Goal: Contribute content: Contribute content

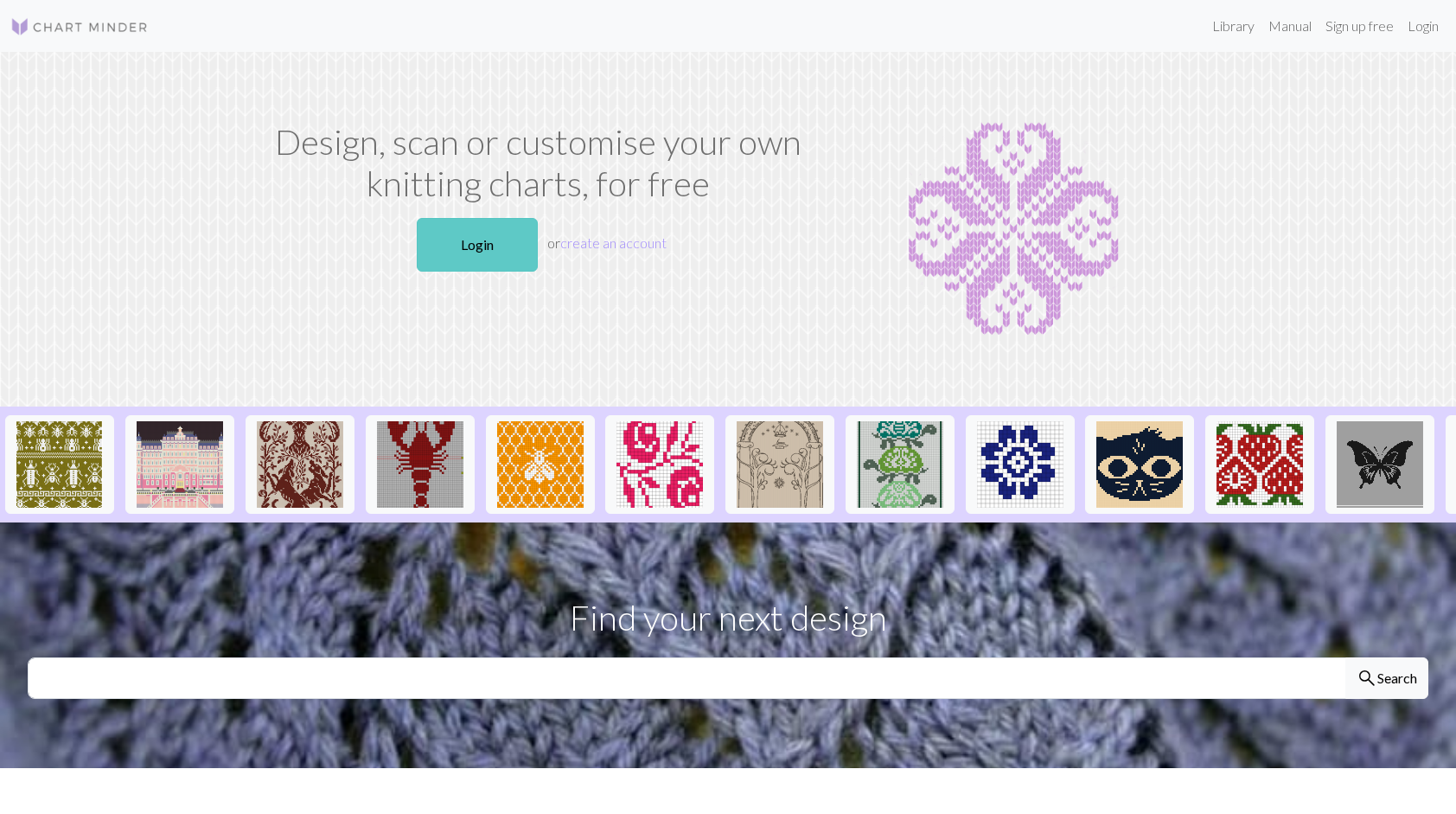
click at [500, 247] on link "Login" at bounding box center [478, 245] width 121 height 54
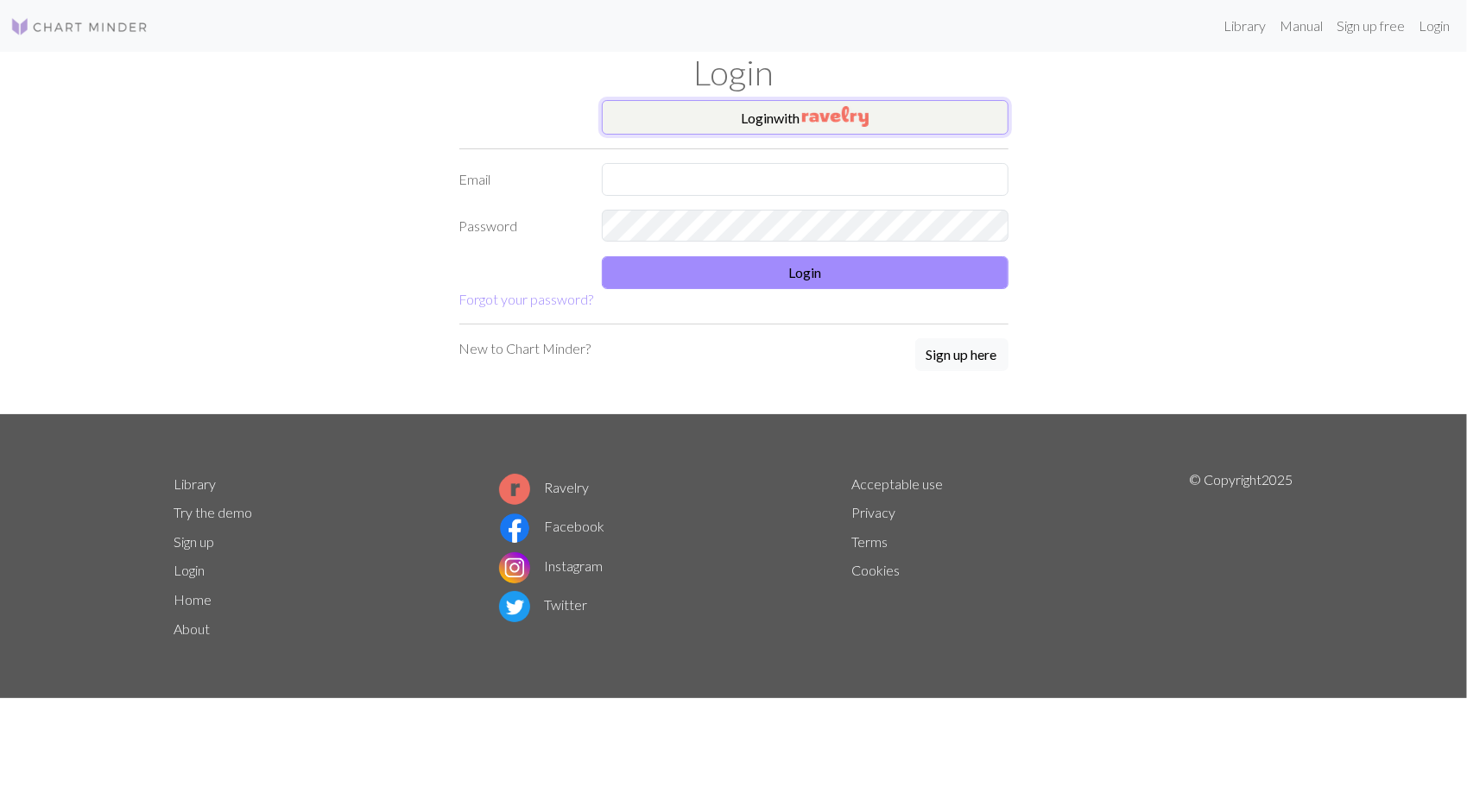
click at [672, 111] on button "Login with" at bounding box center [805, 117] width 407 height 35
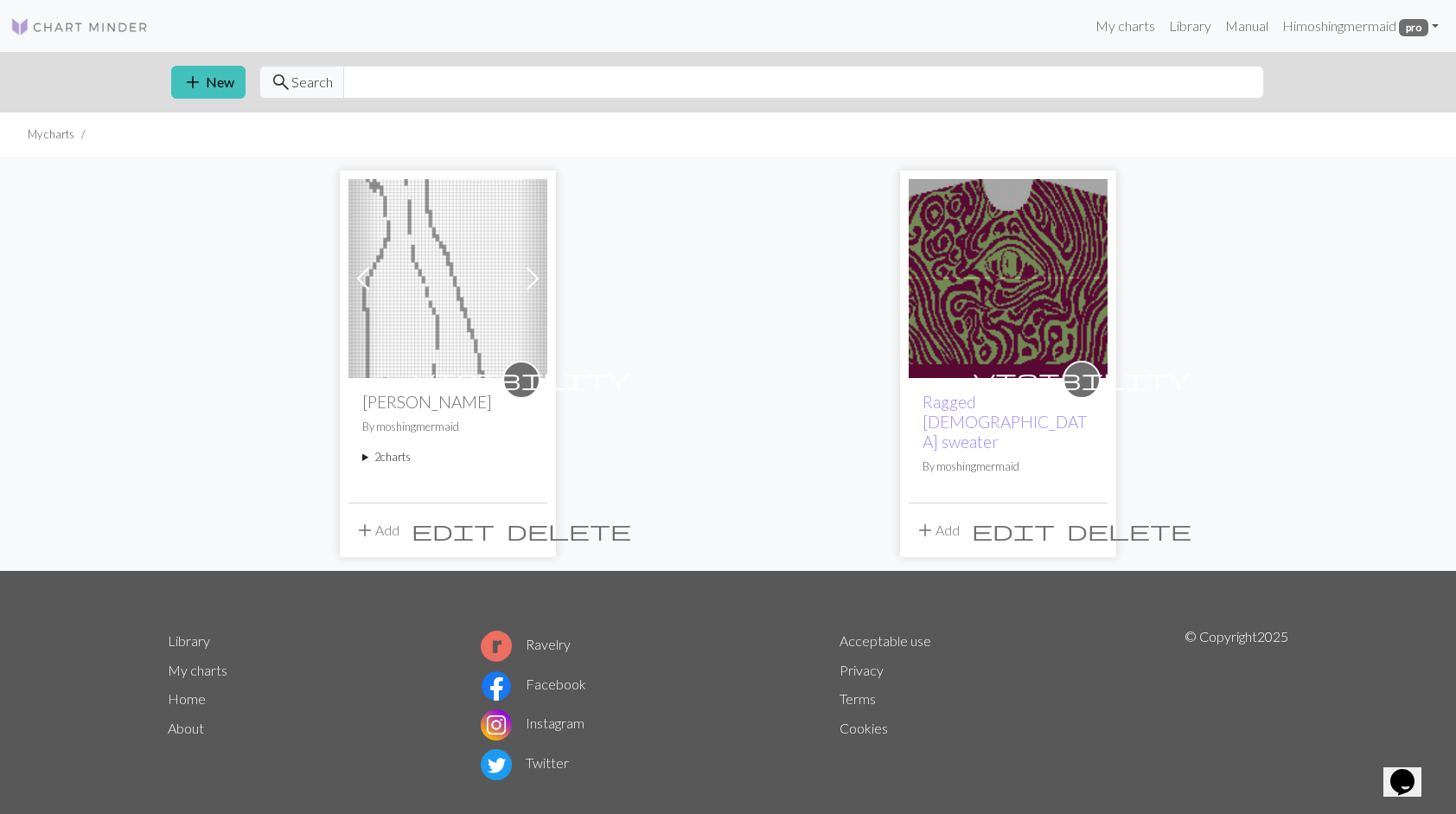
click at [991, 322] on img at bounding box center [1008, 278] width 199 height 199
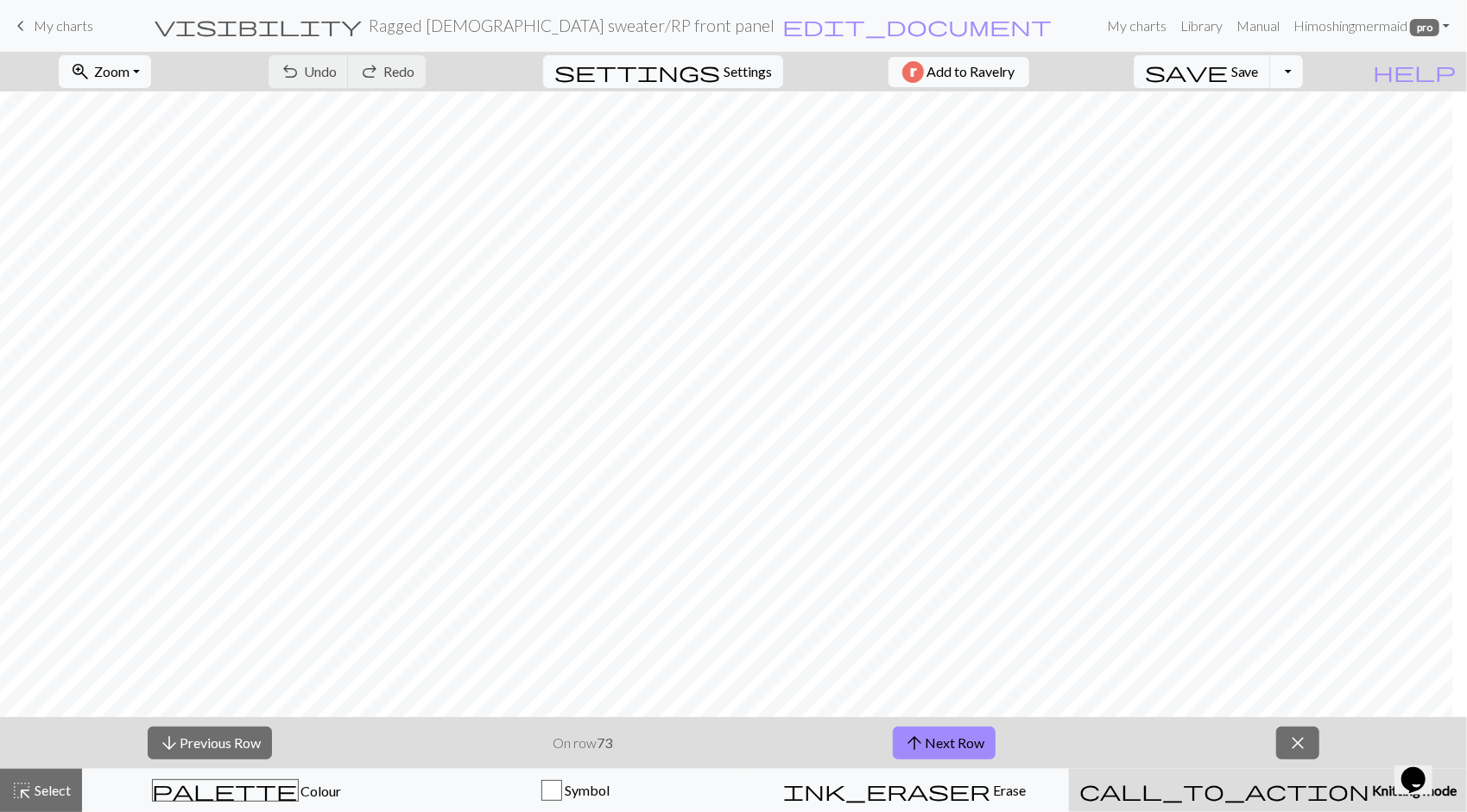
scroll to position [930, 723]
click at [720, 723] on div "arrow_downward Previous Row On row 73 arrow_upward Next Row close" at bounding box center [734, 743] width 1467 height 52
click at [951, 749] on button "arrow_upward Next Row" at bounding box center [943, 743] width 103 height 33
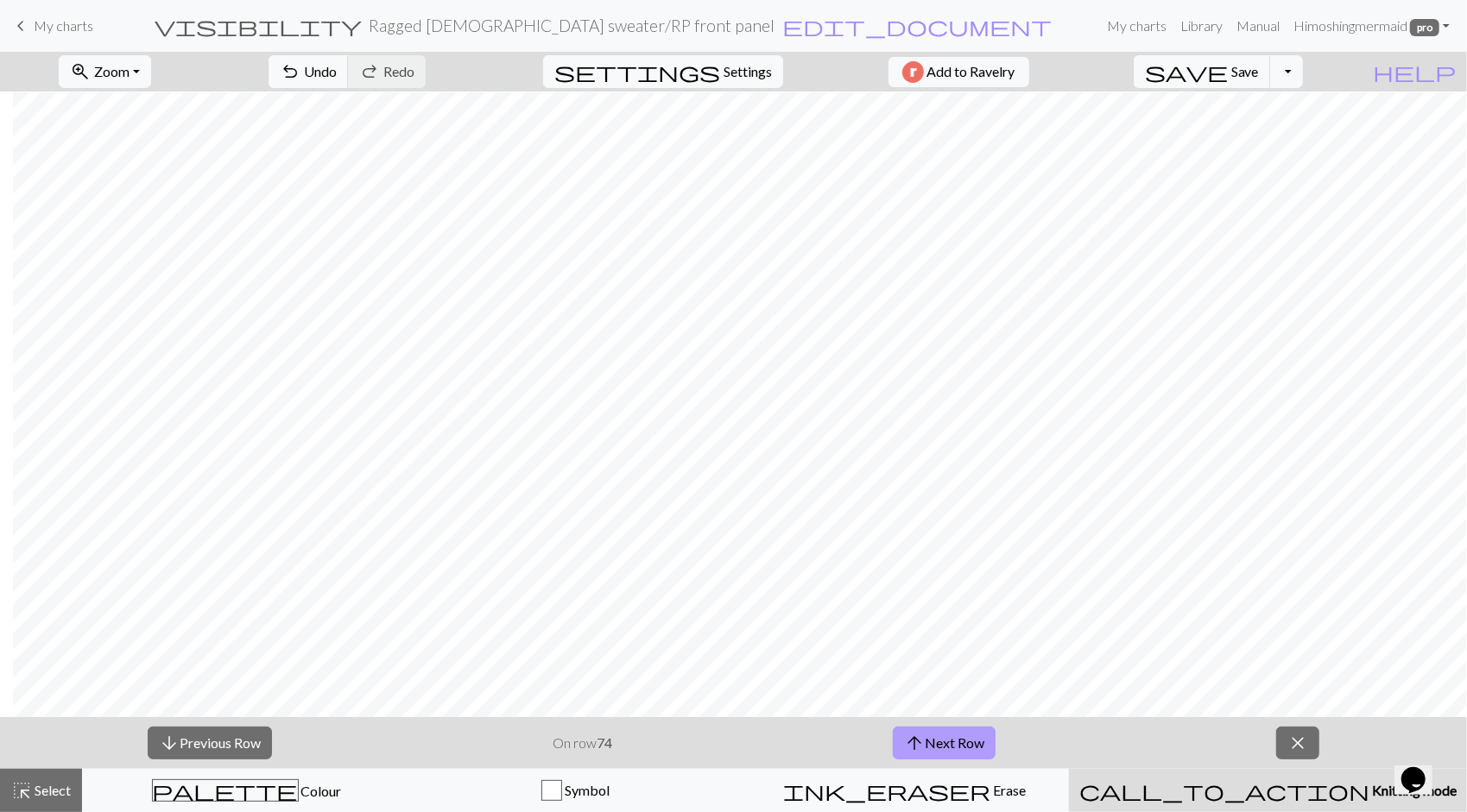
click at [949, 748] on button "arrow_upward Next Row" at bounding box center [943, 743] width 103 height 33
click at [1258, 74] on span "Save" at bounding box center [1244, 71] width 28 height 16
click at [958, 744] on button "arrow_upward Next Row" at bounding box center [943, 743] width 103 height 33
click at [1258, 63] on span "Save" at bounding box center [1244, 71] width 28 height 16
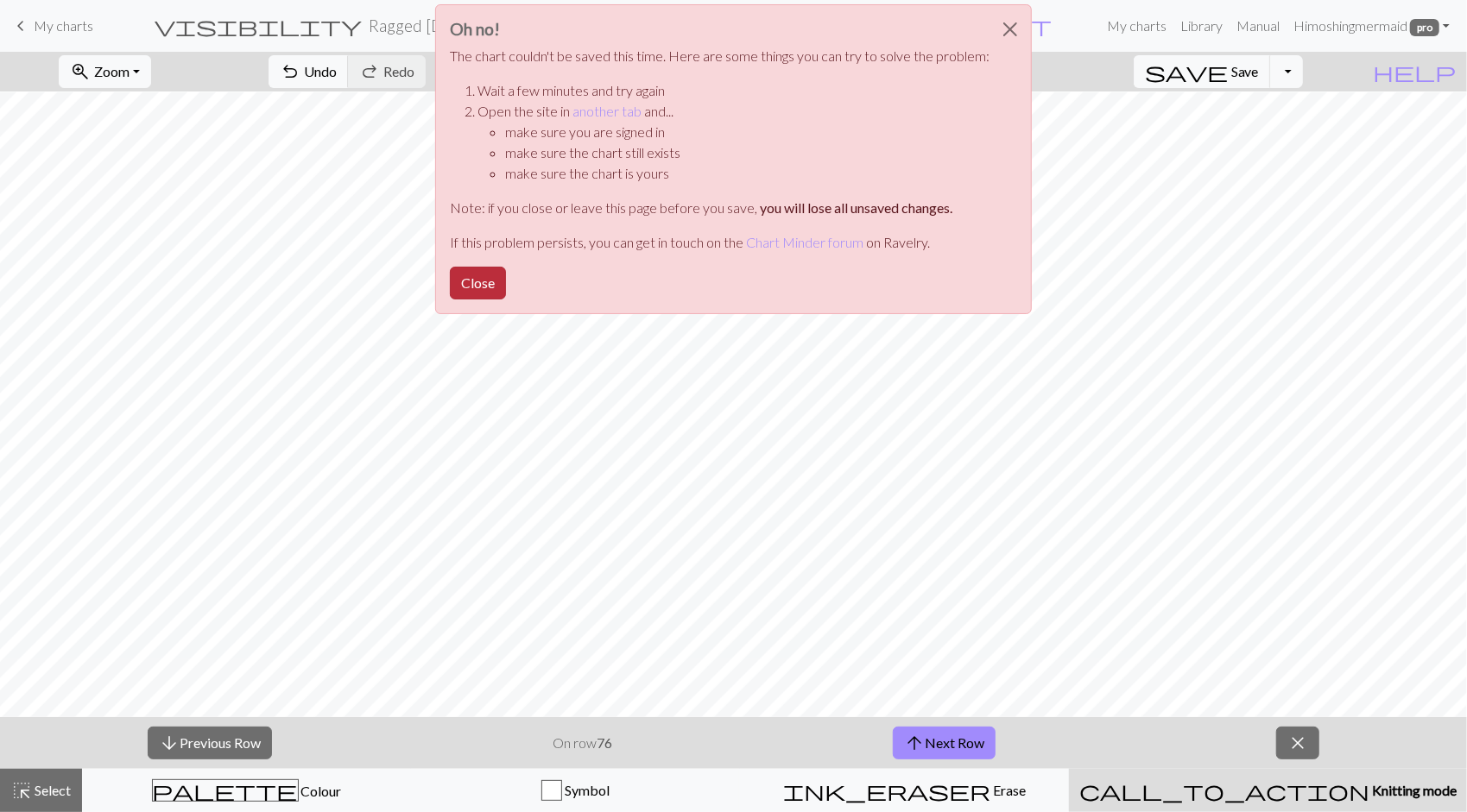
click at [483, 280] on button "Close" at bounding box center [478, 283] width 56 height 33
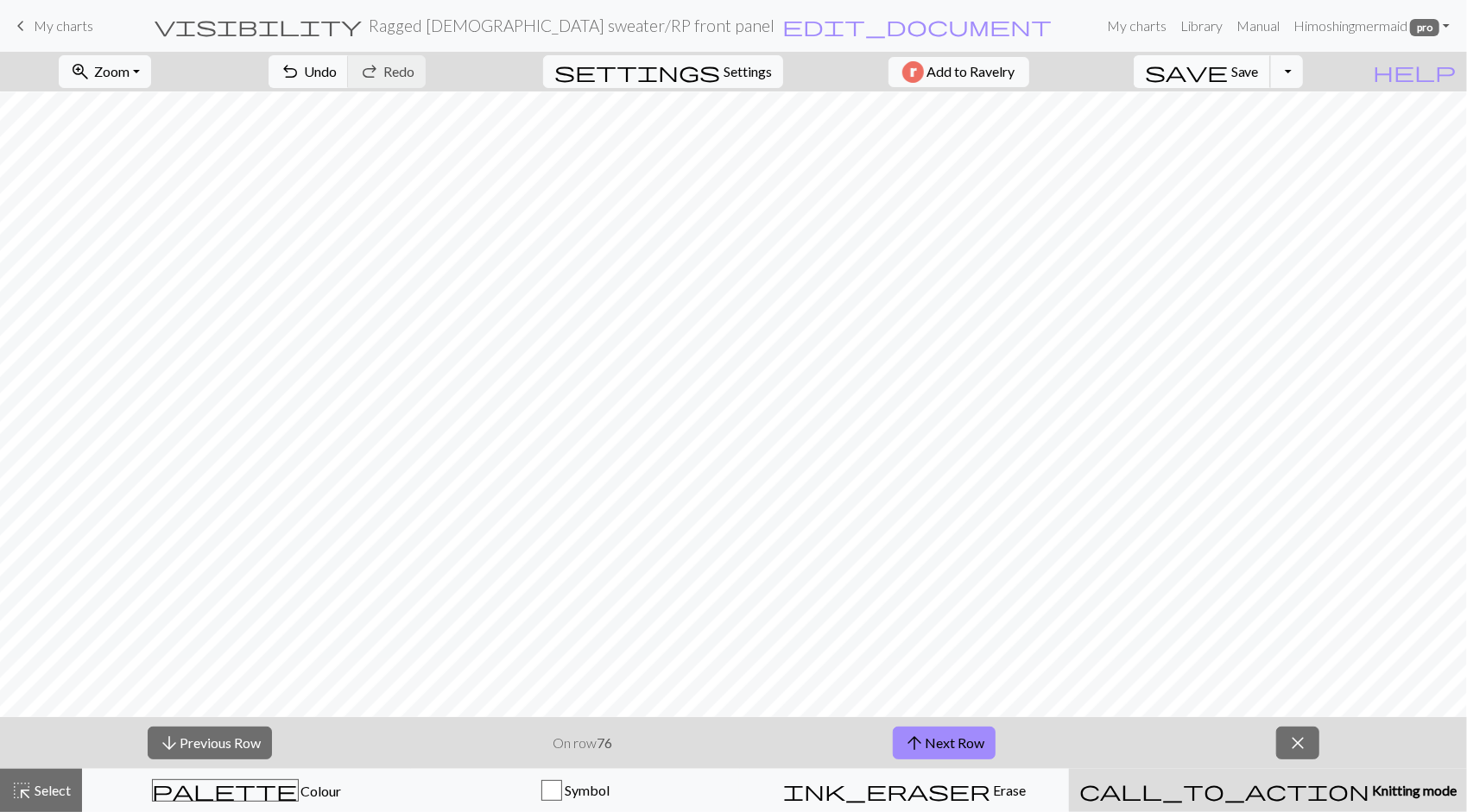
click at [1245, 57] on button "save Save Save" at bounding box center [1202, 71] width 137 height 33
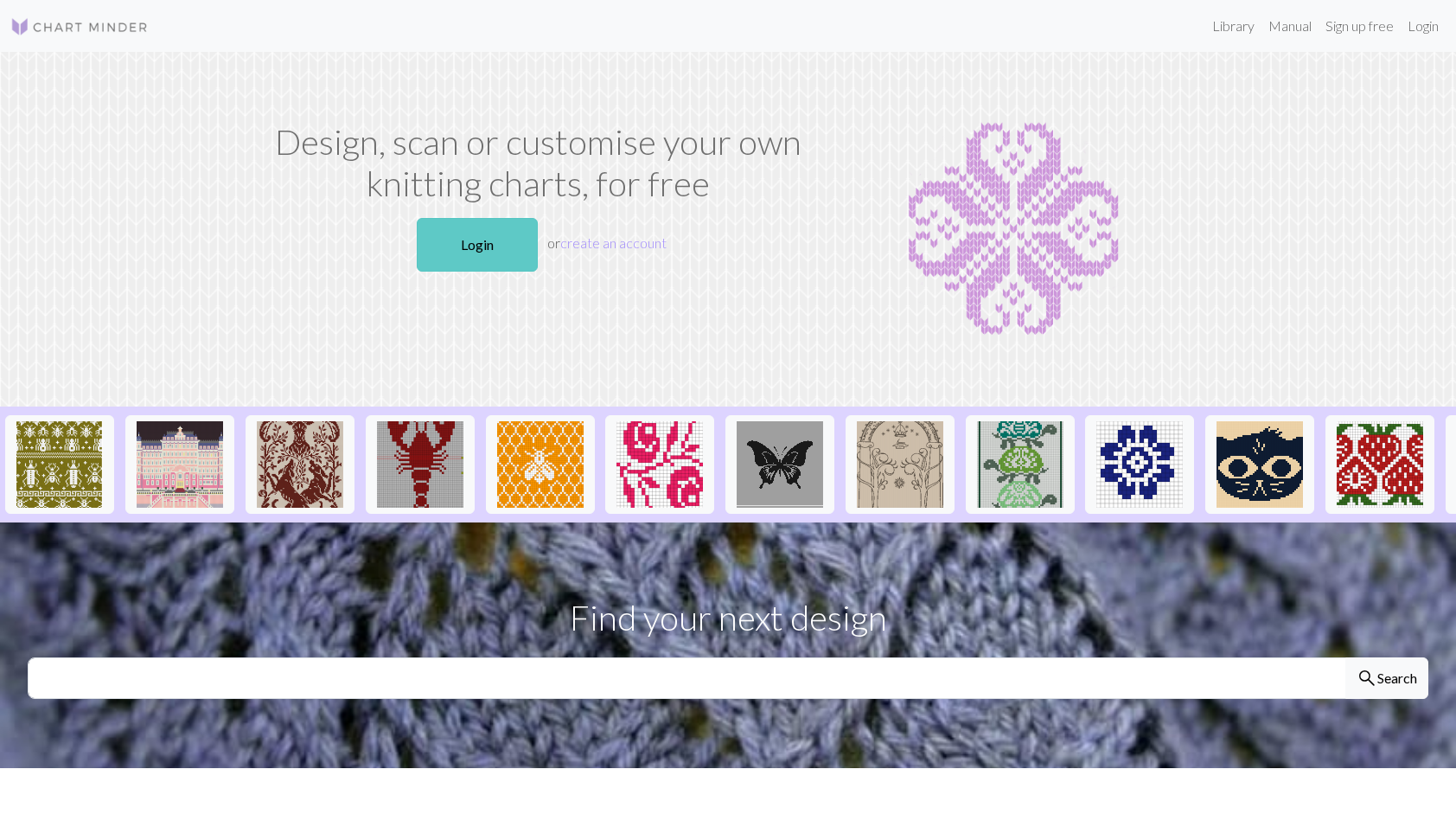
click at [471, 241] on link "Login" at bounding box center [478, 245] width 121 height 54
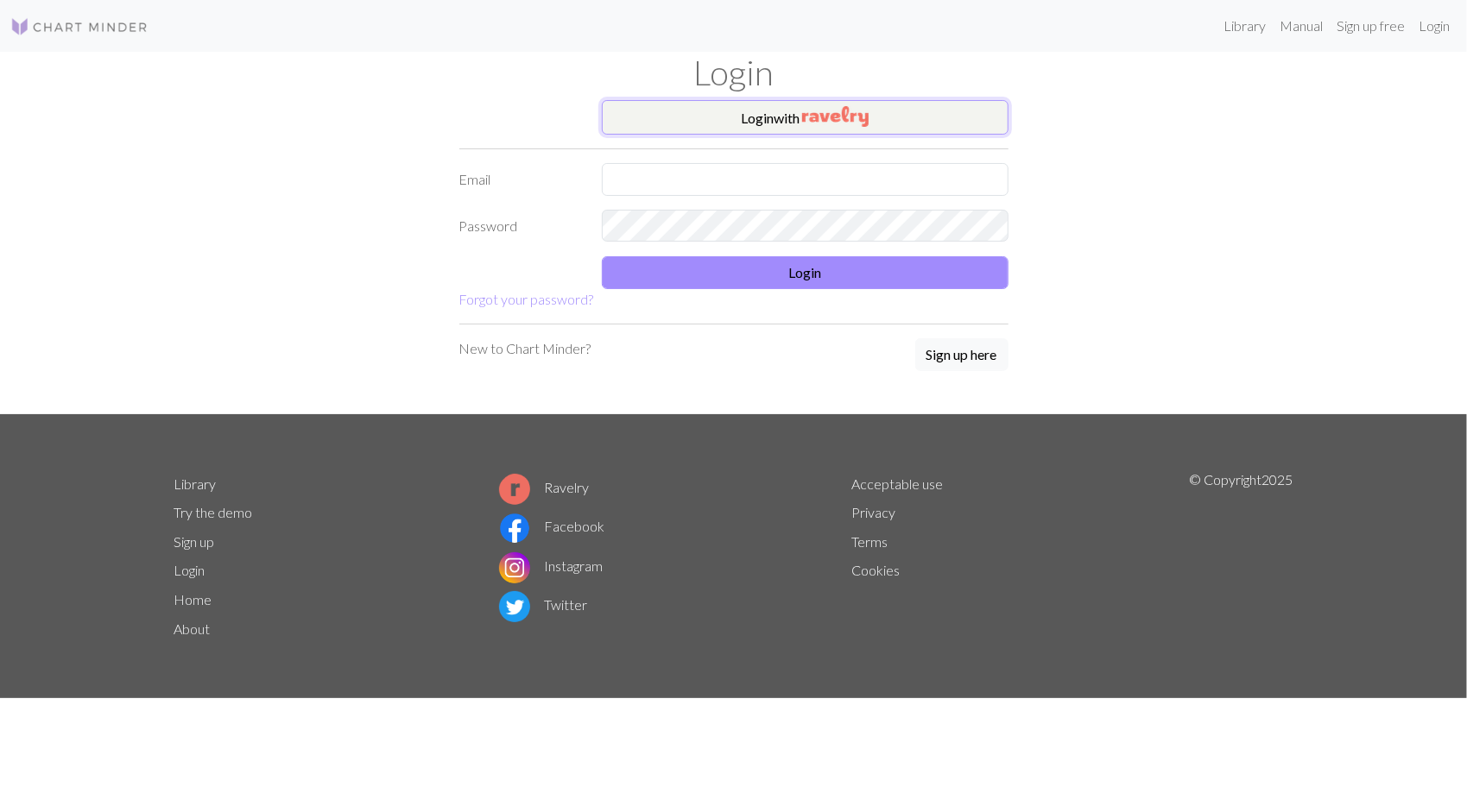
click at [729, 127] on button "Login with" at bounding box center [805, 117] width 407 height 35
